Goal: Task Accomplishment & Management: Use online tool/utility

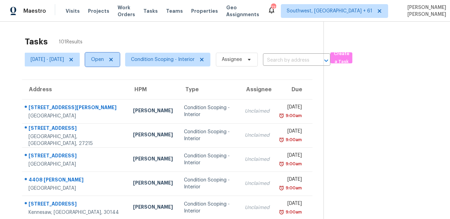
click at [104, 58] on span "Open" at bounding box center [97, 59] width 13 height 7
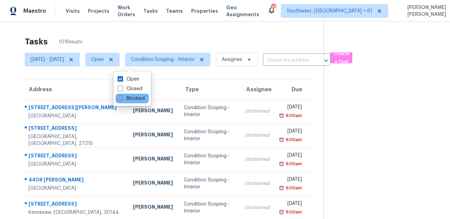
click at [118, 97] on span at bounding box center [121, 98] width 6 height 6
click at [118, 97] on input "Blocked" at bounding box center [120, 97] width 4 height 4
checkbox input "true"
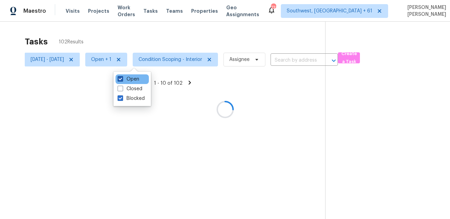
click at [119, 77] on span at bounding box center [121, 79] width 6 height 6
click at [119, 77] on input "Open" at bounding box center [120, 78] width 4 height 4
checkbox input "false"
click at [98, 60] on div at bounding box center [225, 109] width 450 height 219
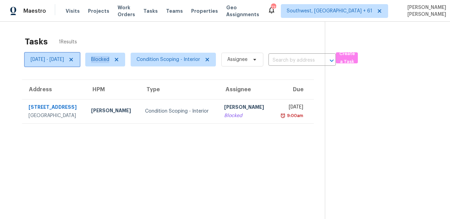
click at [74, 60] on icon at bounding box center [71, 60] width 6 height 6
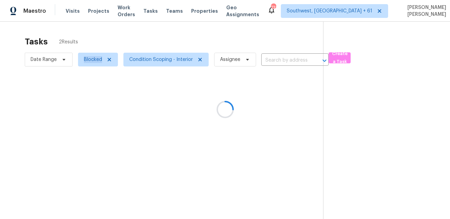
click at [166, 42] on div at bounding box center [225, 109] width 450 height 219
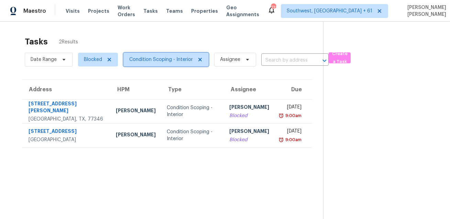
click at [154, 64] on span "Condition Scoping - Interior" at bounding box center [166, 60] width 85 height 14
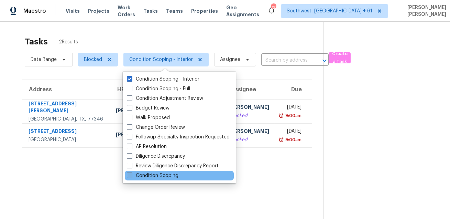
click at [143, 175] on label "Condition Scoping" at bounding box center [153, 175] width 52 height 7
click at [131, 175] on input "Condition Scoping" at bounding box center [129, 174] width 4 height 4
checkbox input "true"
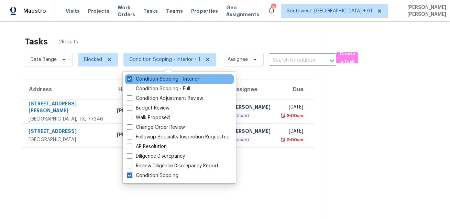
click at [171, 83] on div "Condition Scoping - Interior" at bounding box center [179, 79] width 109 height 10
click at [171, 81] on label "Condition Scoping - Interior" at bounding box center [163, 79] width 73 height 7
click at [131, 80] on input "Condition Scoping - Interior" at bounding box center [129, 78] width 4 height 4
checkbox input "false"
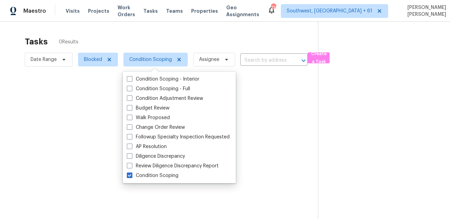
click at [197, 36] on div "Tasks 0 Results" at bounding box center [172, 42] width 294 height 18
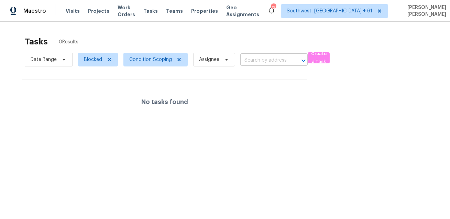
click at [267, 63] on input "text" at bounding box center [265, 60] width 48 height 11
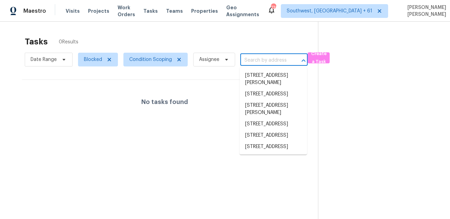
paste input "[STREET_ADDRESS]"
type input "[STREET_ADDRESS]"
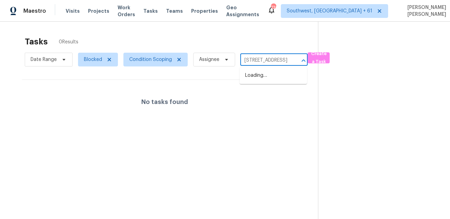
scroll to position [0, 63]
click at [262, 77] on li "[STREET_ADDRESS]" at bounding box center [273, 75] width 67 height 11
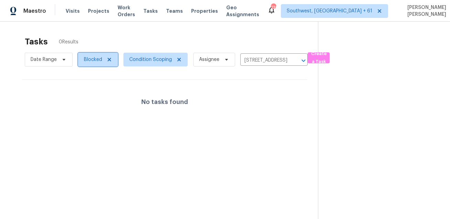
click at [81, 65] on span "Blocked" at bounding box center [98, 60] width 40 height 14
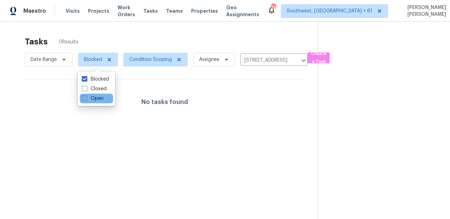
click at [84, 98] on span at bounding box center [85, 98] width 6 height 6
click at [84, 98] on input "Open" at bounding box center [84, 97] width 4 height 4
checkbox input "true"
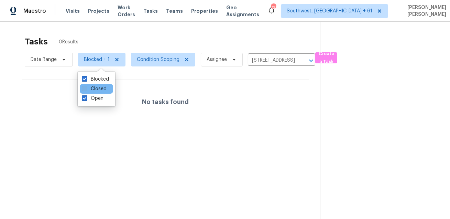
click at [84, 89] on span at bounding box center [85, 89] width 6 height 6
click at [84, 89] on input "Closed" at bounding box center [84, 87] width 4 height 4
checkbox input "true"
click at [148, 37] on div "Tasks 0 Results" at bounding box center [173, 42] width 296 height 18
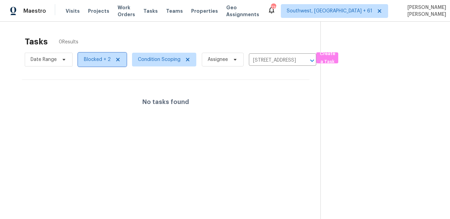
click at [89, 58] on span "Blocked + 2" at bounding box center [97, 59] width 27 height 7
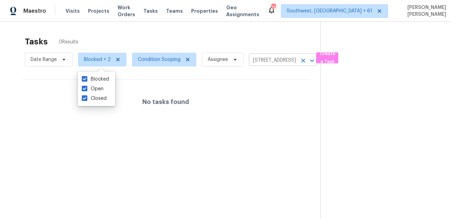
click at [303, 61] on icon "Clear" at bounding box center [304, 61] width 4 height 4
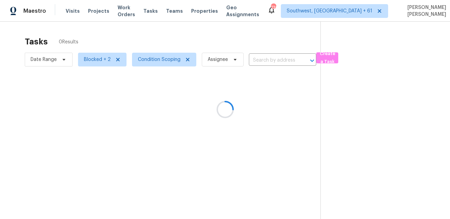
click at [219, 25] on div at bounding box center [225, 109] width 450 height 219
click at [90, 61] on div at bounding box center [225, 109] width 450 height 219
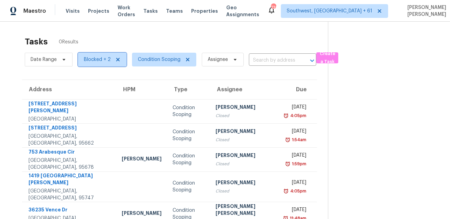
click at [90, 61] on span "Blocked + 2" at bounding box center [97, 59] width 27 height 7
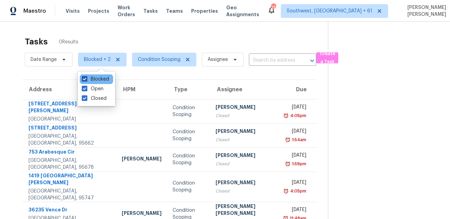
click at [91, 80] on label "Blocked" at bounding box center [95, 79] width 27 height 7
click at [86, 80] on input "Blocked" at bounding box center [84, 78] width 4 height 4
checkbox input "false"
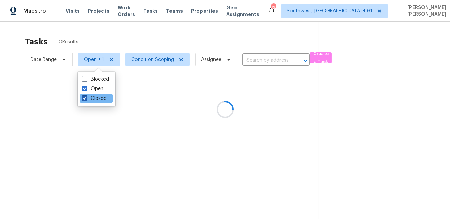
click at [90, 100] on label "Closed" at bounding box center [94, 98] width 25 height 7
click at [86, 99] on input "Closed" at bounding box center [84, 97] width 4 height 4
checkbox input "false"
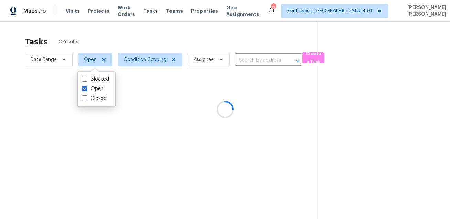
click at [148, 40] on div at bounding box center [225, 109] width 450 height 219
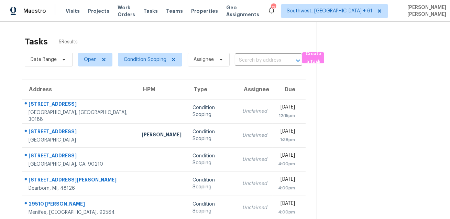
click at [205, 44] on div "Tasks 5 Results" at bounding box center [171, 42] width 292 height 18
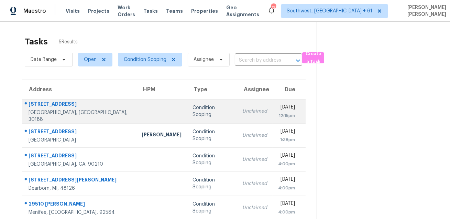
scroll to position [21, 0]
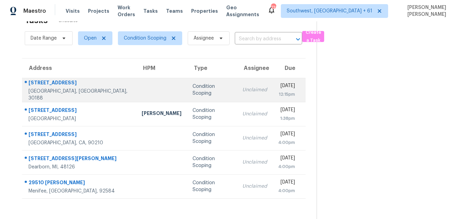
click at [243, 86] on div "Unclaimed" at bounding box center [255, 89] width 25 height 7
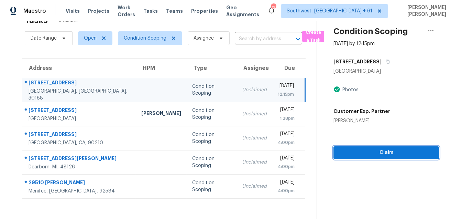
click at [360, 153] on span "Claim" at bounding box center [386, 152] width 95 height 9
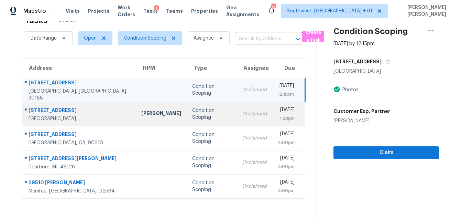
click at [278, 115] on div "1:38pm" at bounding box center [286, 118] width 17 height 7
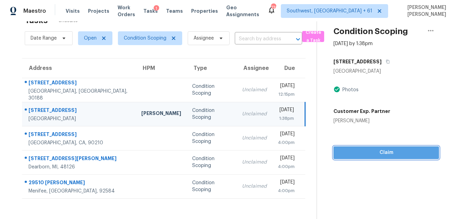
click at [368, 156] on span "Claim" at bounding box center [386, 152] width 95 height 9
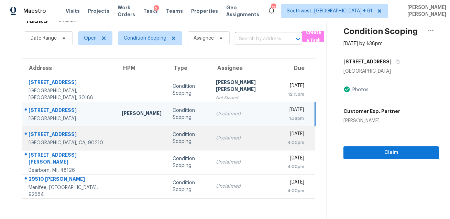
click at [288, 136] on div "[DATE]" at bounding box center [296, 134] width 17 height 9
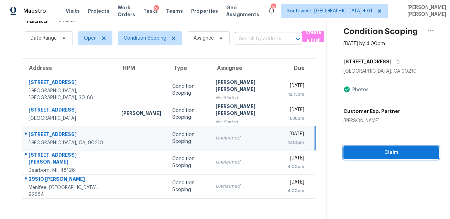
click at [354, 154] on span "Claim" at bounding box center [391, 152] width 85 height 9
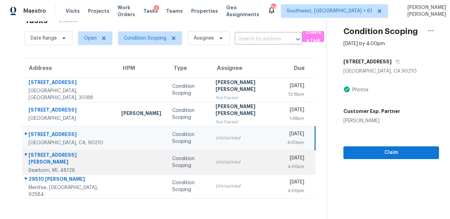
click at [234, 166] on td "Unclaimed" at bounding box center [247, 162] width 72 height 24
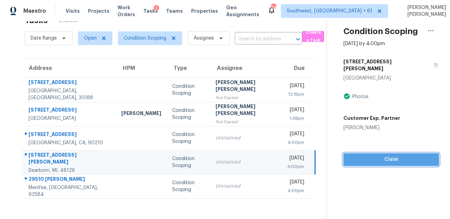
click at [379, 155] on span "Claim" at bounding box center [391, 159] width 85 height 9
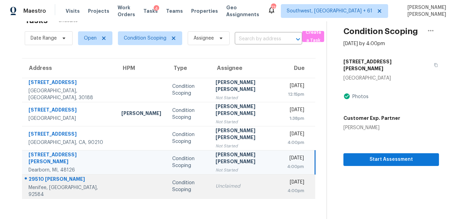
click at [213, 193] on td "Unclaimed" at bounding box center [247, 186] width 72 height 24
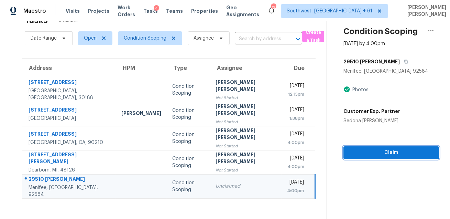
click at [376, 155] on span "Claim" at bounding box center [391, 152] width 85 height 9
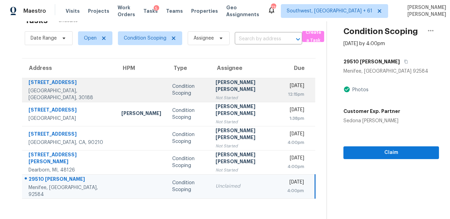
click at [33, 86] on div "[STREET_ADDRESS]" at bounding box center [70, 83] width 82 height 9
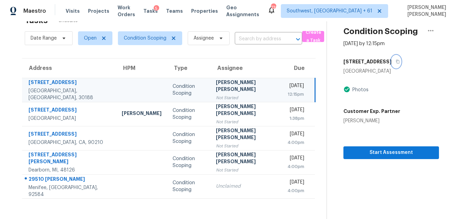
click at [396, 60] on icon "button" at bounding box center [397, 62] width 3 height 4
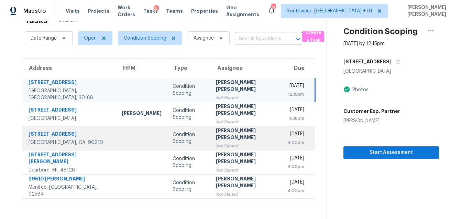
click at [122, 126] on td at bounding box center [141, 138] width 51 height 24
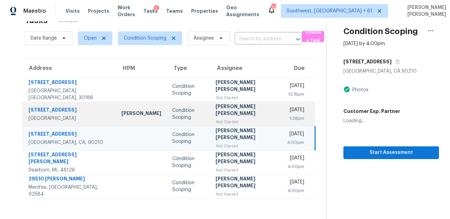
click at [172, 115] on div "Condition Scoping" at bounding box center [188, 114] width 33 height 14
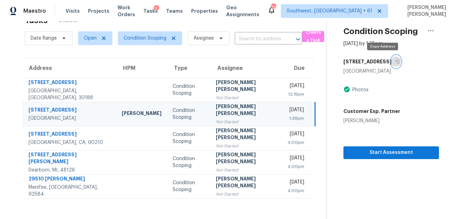
click at [392, 59] on button "button" at bounding box center [396, 61] width 9 height 12
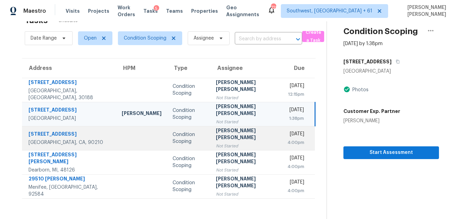
click at [173, 131] on div "Condition Scoping" at bounding box center [189, 138] width 33 height 14
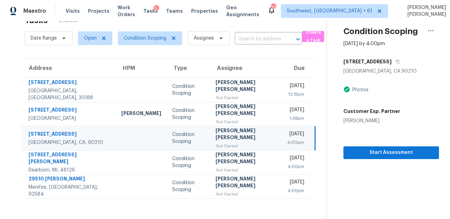
click at [385, 63] on div "[STREET_ADDRESS]" at bounding box center [392, 61] width 96 height 12
click at [392, 64] on button "button" at bounding box center [396, 61] width 9 height 12
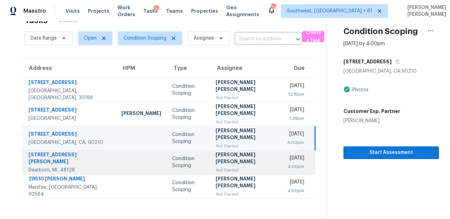
click at [172, 167] on div "Condition Scoping" at bounding box center [188, 162] width 33 height 14
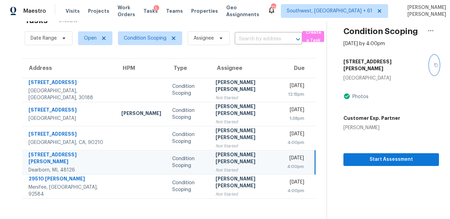
click at [434, 63] on icon "button" at bounding box center [436, 65] width 4 height 4
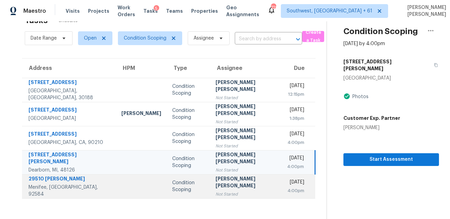
click at [216, 193] on div "Not Started" at bounding box center [246, 194] width 61 height 7
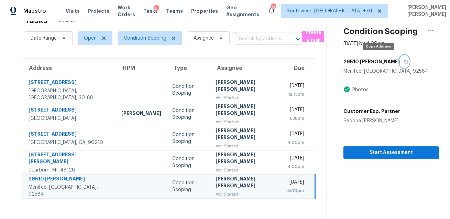
click at [404, 63] on icon "button" at bounding box center [406, 62] width 4 height 4
click at [362, 77] on div "[STREET_ADDRESS][PERSON_NAME] Photos Customer Exp. Partner Sedona [PERSON_NAME]" at bounding box center [392, 89] width 96 height 69
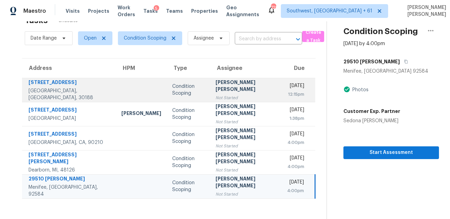
scroll to position [0, 0]
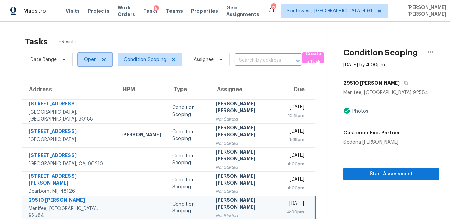
click at [89, 61] on span "Open" at bounding box center [90, 59] width 13 height 7
click at [47, 61] on span "Date Range" at bounding box center [44, 59] width 26 height 7
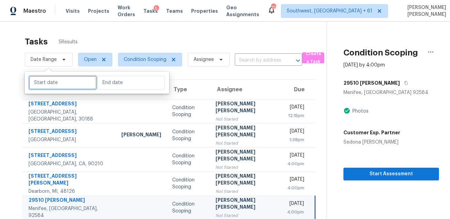
click at [51, 82] on input "text" at bounding box center [63, 83] width 68 height 14
select select "8"
select select "2025"
select select "9"
select select "2025"
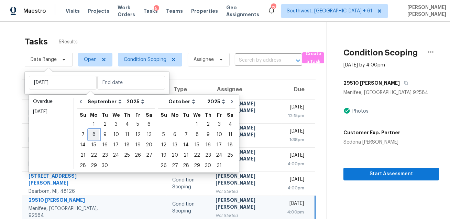
click at [90, 134] on div "8" at bounding box center [93, 135] width 11 height 10
type input "[DATE]"
click at [90, 134] on div "8" at bounding box center [93, 135] width 11 height 10
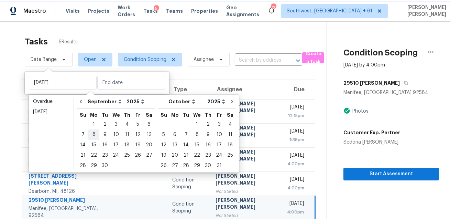
type input "[DATE]"
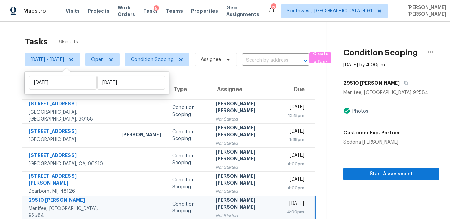
click at [153, 41] on div "Tasks 6 Results" at bounding box center [176, 42] width 302 height 18
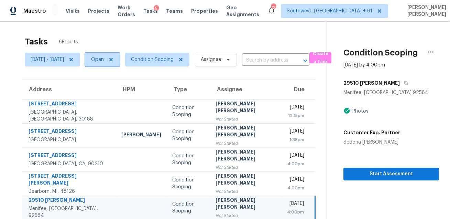
click at [104, 56] on span "Open" at bounding box center [97, 59] width 13 height 7
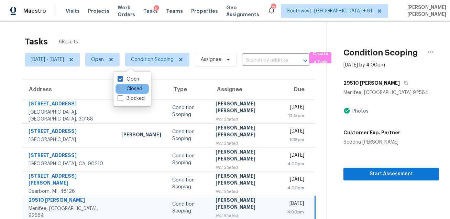
click at [130, 86] on label "Closed" at bounding box center [130, 88] width 25 height 7
click at [122, 86] on input "Closed" at bounding box center [120, 87] width 4 height 4
checkbox input "true"
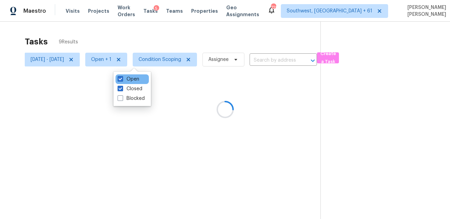
click at [134, 75] on div "Open" at bounding box center [132, 79] width 33 height 10
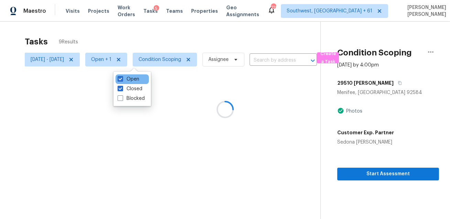
click at [134, 75] on div "Open" at bounding box center [132, 79] width 33 height 10
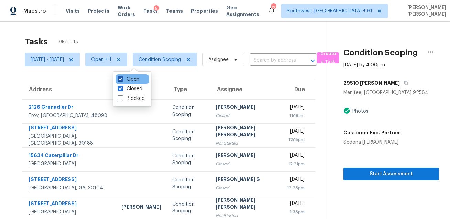
click at [131, 78] on label "Open" at bounding box center [129, 79] width 22 height 7
click at [122, 78] on input "Open" at bounding box center [120, 78] width 4 height 4
checkbox input "false"
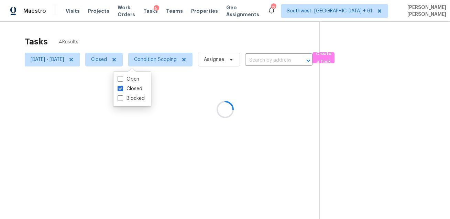
click at [169, 46] on div at bounding box center [225, 109] width 450 height 219
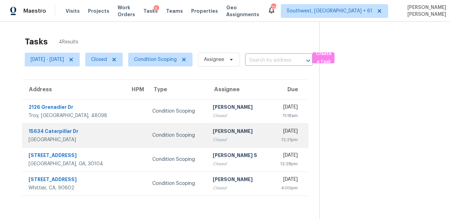
click at [214, 137] on div "Closed" at bounding box center [239, 139] width 52 height 7
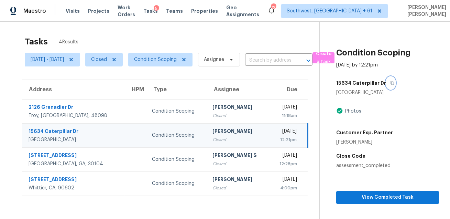
click at [394, 84] on icon "button" at bounding box center [393, 83] width 4 height 4
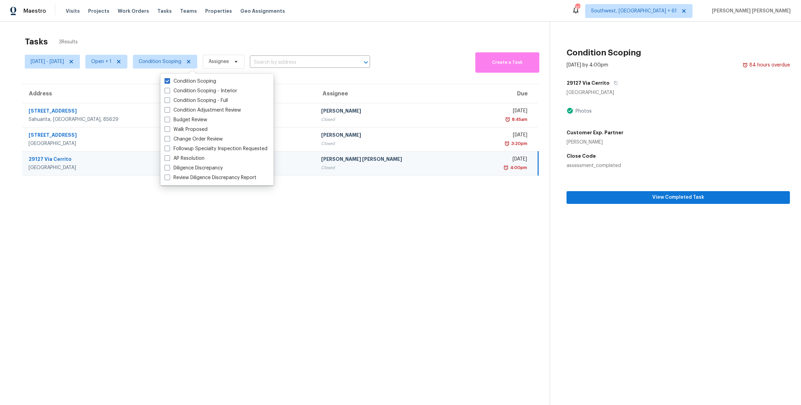
click at [277, 228] on section "Tasks 3 Results Wed, Sep 03 - Wed, Sep 03 Open + 1 Condition Scoping Assignee ​…" at bounding box center [280, 230] width 539 height 394
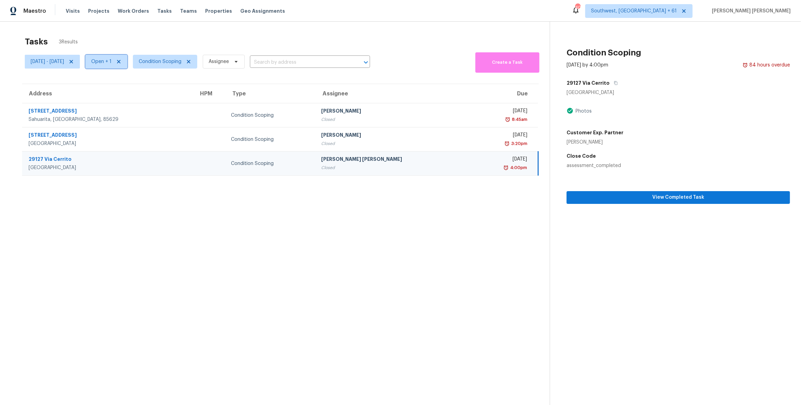
click at [112, 62] on span "Open + 1" at bounding box center [101, 61] width 20 height 7
click at [123, 89] on span at bounding box center [121, 91] width 6 height 6
click at [123, 89] on input "Closed" at bounding box center [120, 89] width 4 height 4
checkbox input "false"
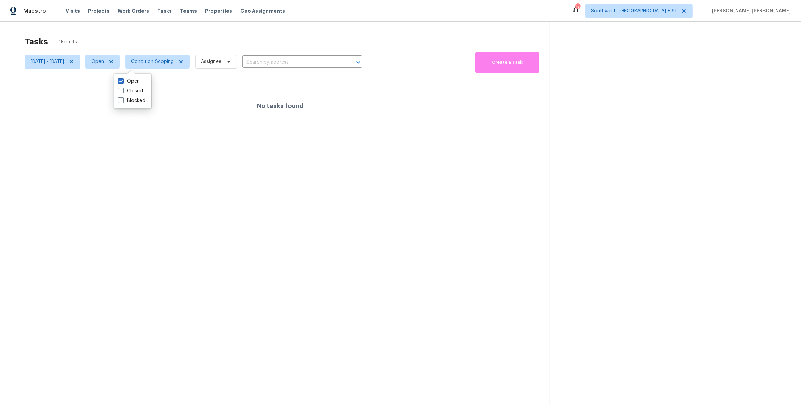
click at [189, 47] on div "Tasks 1 Results" at bounding box center [287, 42] width 525 height 18
click at [73, 61] on icon at bounding box center [71, 61] width 3 height 3
click at [145, 40] on div at bounding box center [400, 202] width 801 height 405
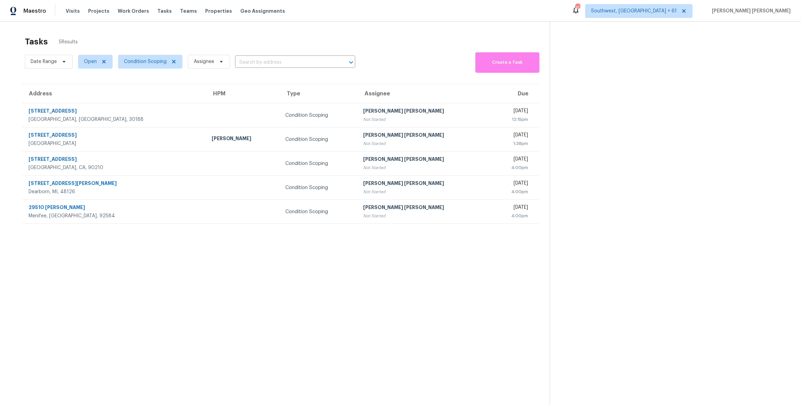
click at [319, 308] on section "Tasks 5 Results Date Range Open Condition Scoping Assignee ​ Create a Task Addr…" at bounding box center [280, 230] width 539 height 394
